Goal: Information Seeking & Learning: Check status

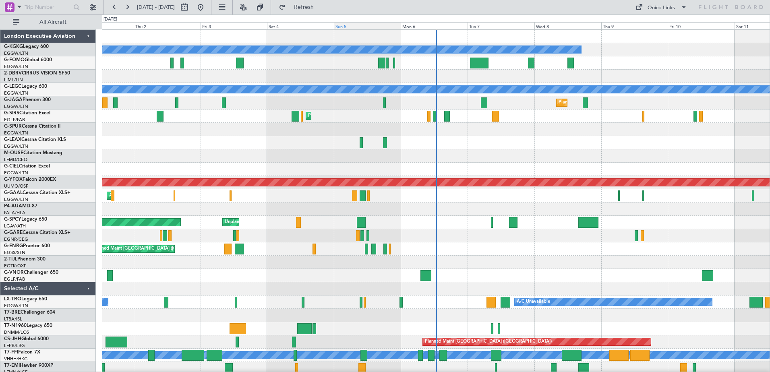
click at [356, 26] on div "Sun 5" at bounding box center [367, 25] width 67 height 7
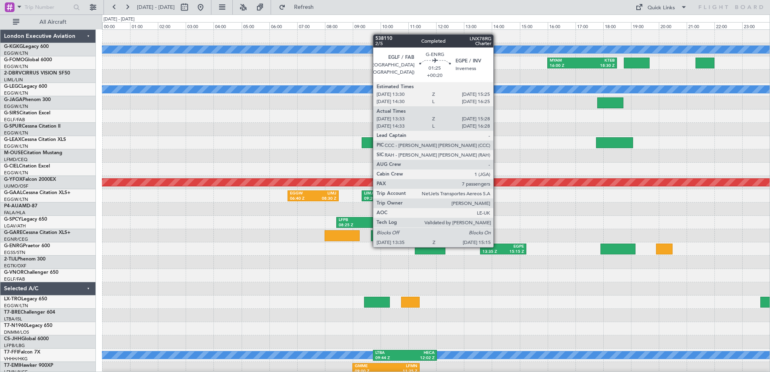
click at [497, 246] on div "EGLF" at bounding box center [492, 247] width 21 height 6
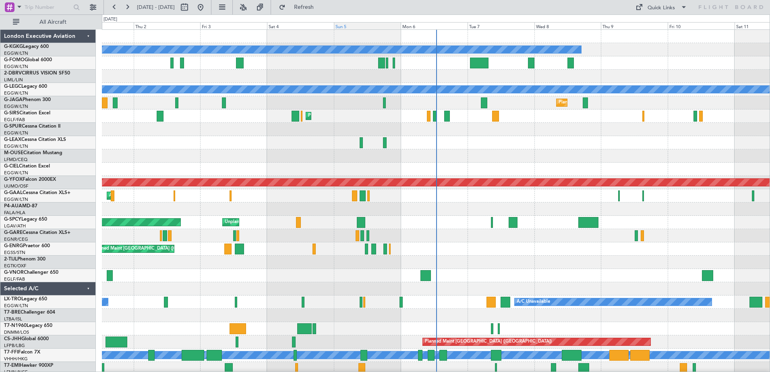
click at [342, 29] on div "Sun 5" at bounding box center [367, 25] width 67 height 7
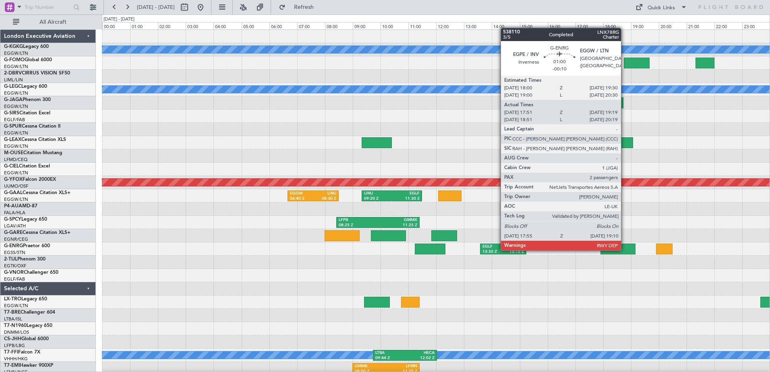
click at [625, 250] on div at bounding box center [617, 249] width 35 height 11
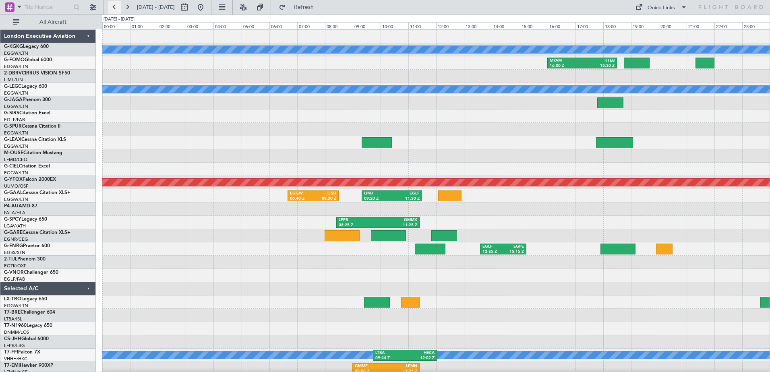
click at [117, 5] on button at bounding box center [114, 7] width 13 height 13
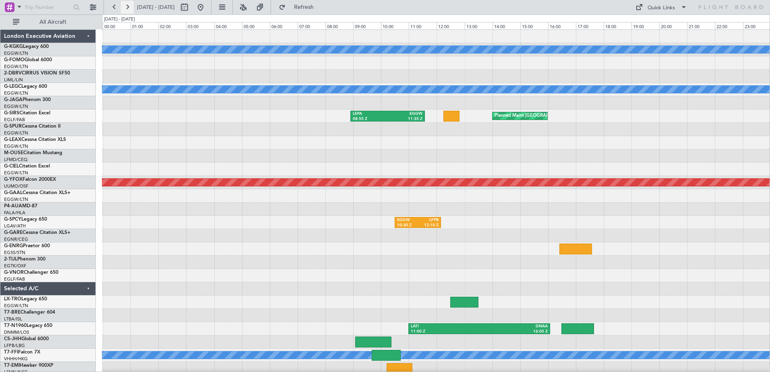
click at [127, 5] on button at bounding box center [127, 7] width 13 height 13
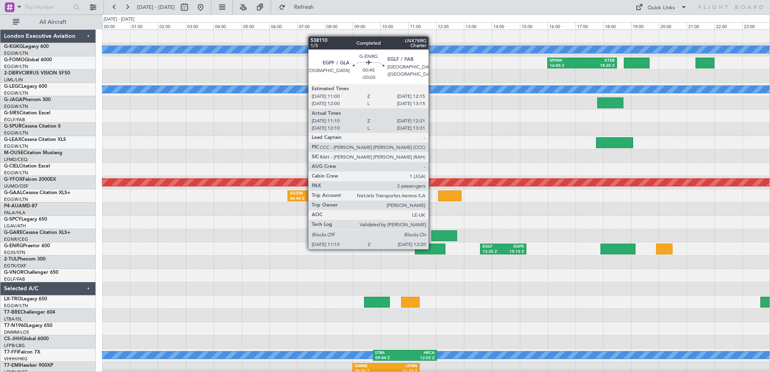
click at [432, 248] on div at bounding box center [430, 249] width 30 height 11
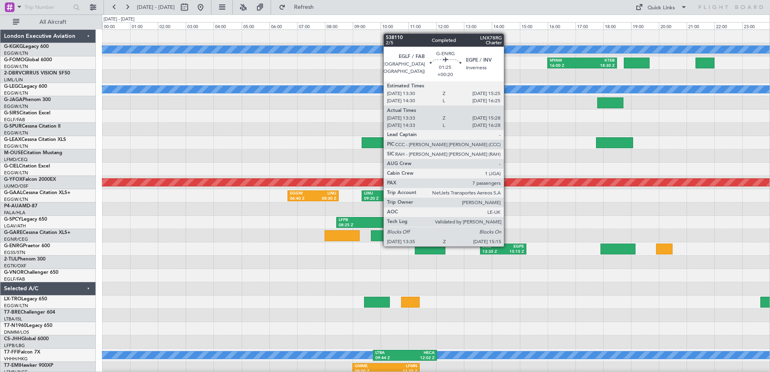
click at [507, 246] on div "EGPE" at bounding box center [513, 247] width 21 height 6
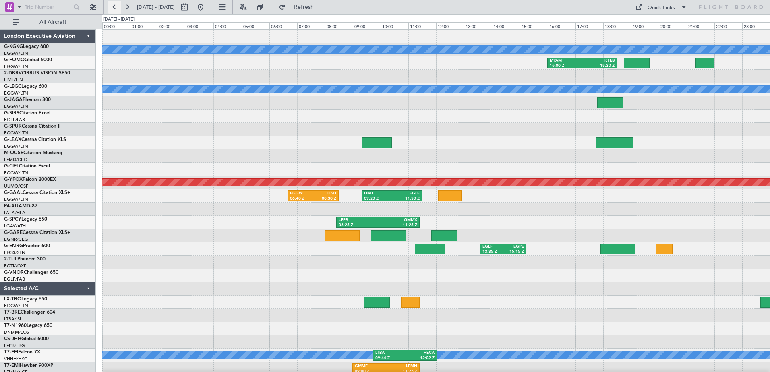
click at [113, 8] on button at bounding box center [114, 7] width 13 height 13
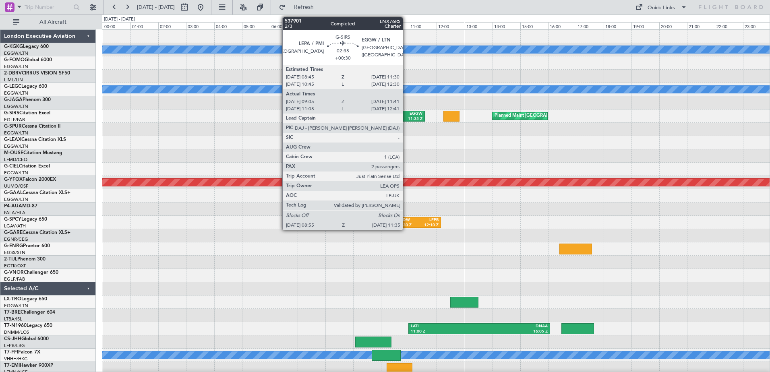
click at [406, 115] on div "EGGW" at bounding box center [405, 114] width 35 height 6
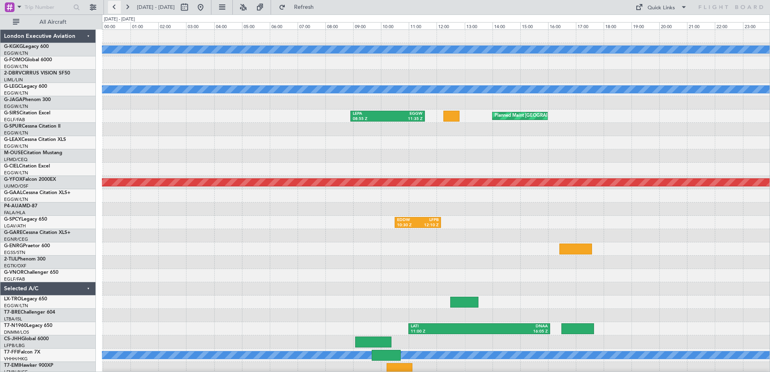
click at [114, 5] on button at bounding box center [114, 7] width 13 height 13
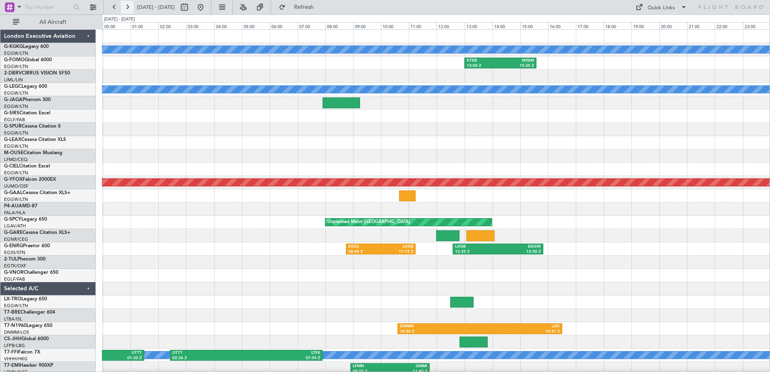
click at [127, 9] on button at bounding box center [127, 7] width 13 height 13
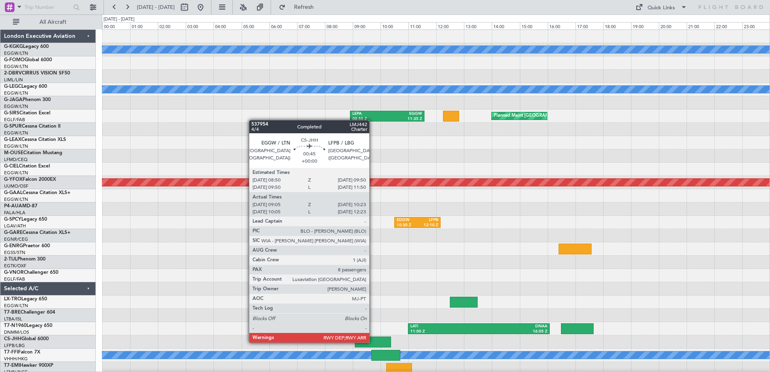
click at [373, 342] on div at bounding box center [373, 342] width 36 height 11
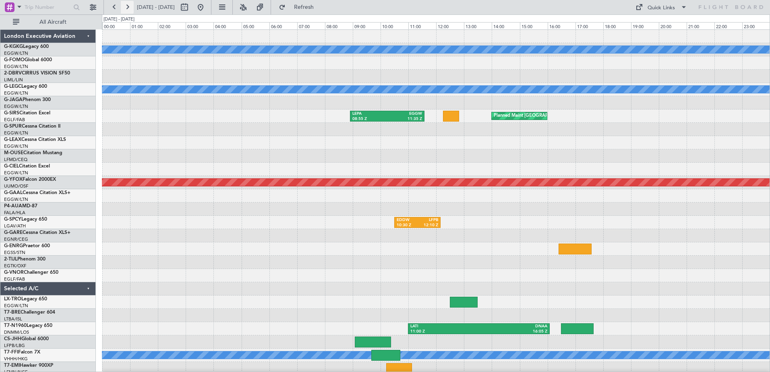
click at [127, 7] on button at bounding box center [127, 7] width 13 height 13
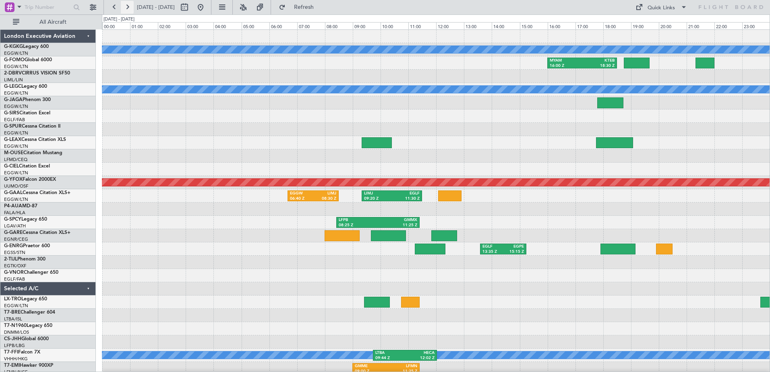
click at [126, 8] on button at bounding box center [127, 7] width 13 height 13
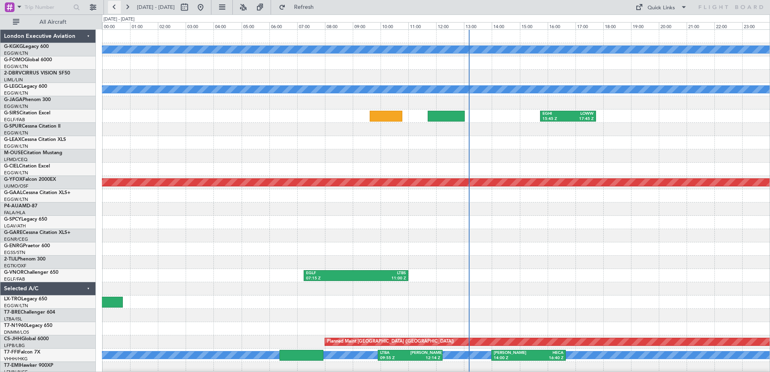
click at [115, 6] on button at bounding box center [114, 7] width 13 height 13
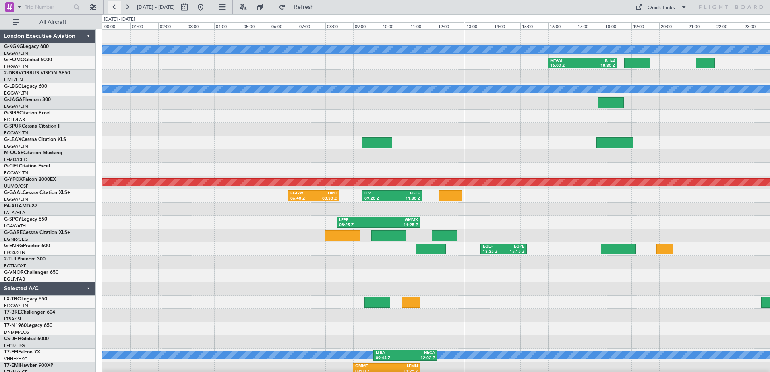
click at [115, 6] on button at bounding box center [114, 7] width 13 height 13
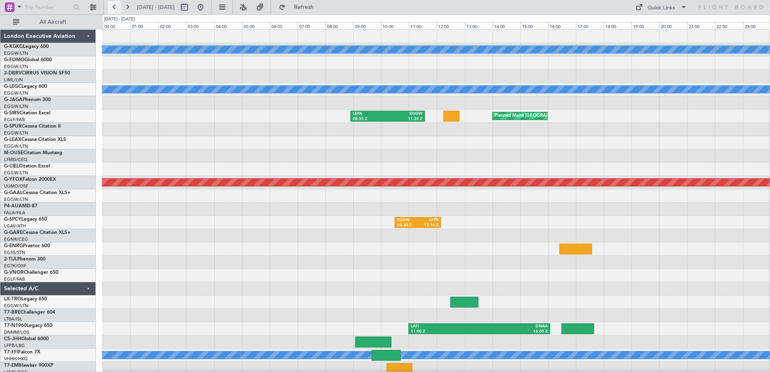
click at [115, 6] on button at bounding box center [114, 7] width 13 height 13
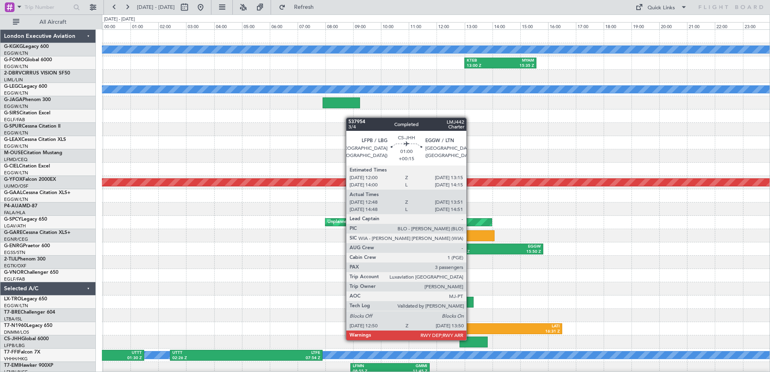
click at [470, 339] on div at bounding box center [473, 342] width 28 height 11
